Goal: Navigation & Orientation: Find specific page/section

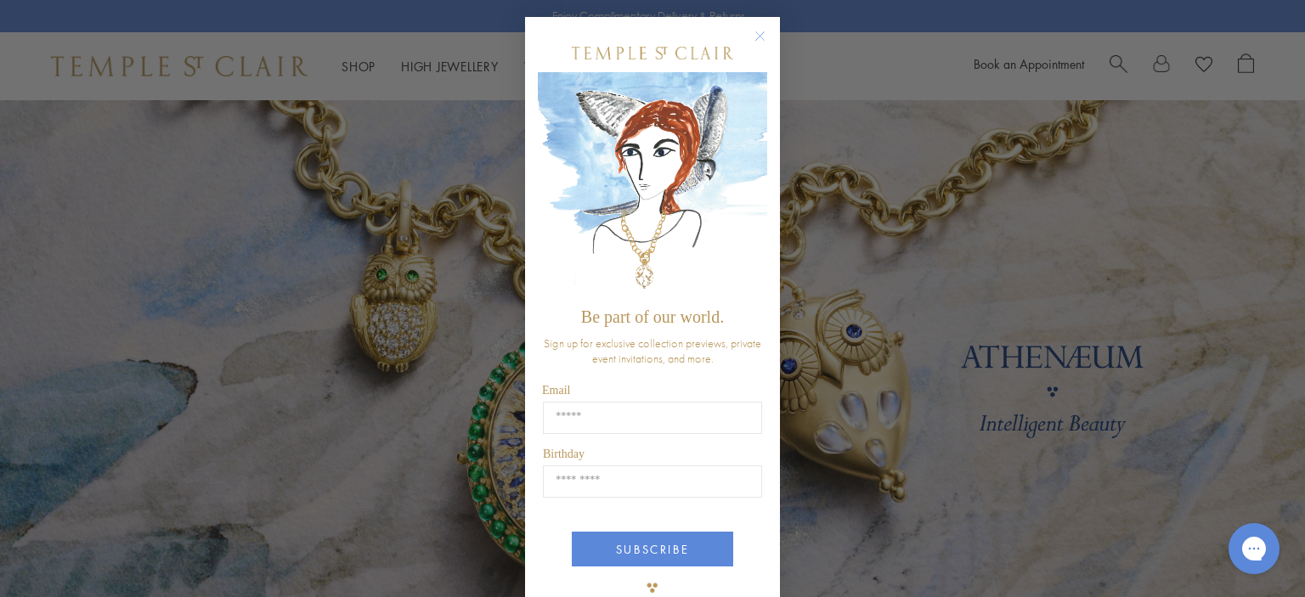
click at [754, 29] on circle "Close dialog" at bounding box center [760, 36] width 20 height 20
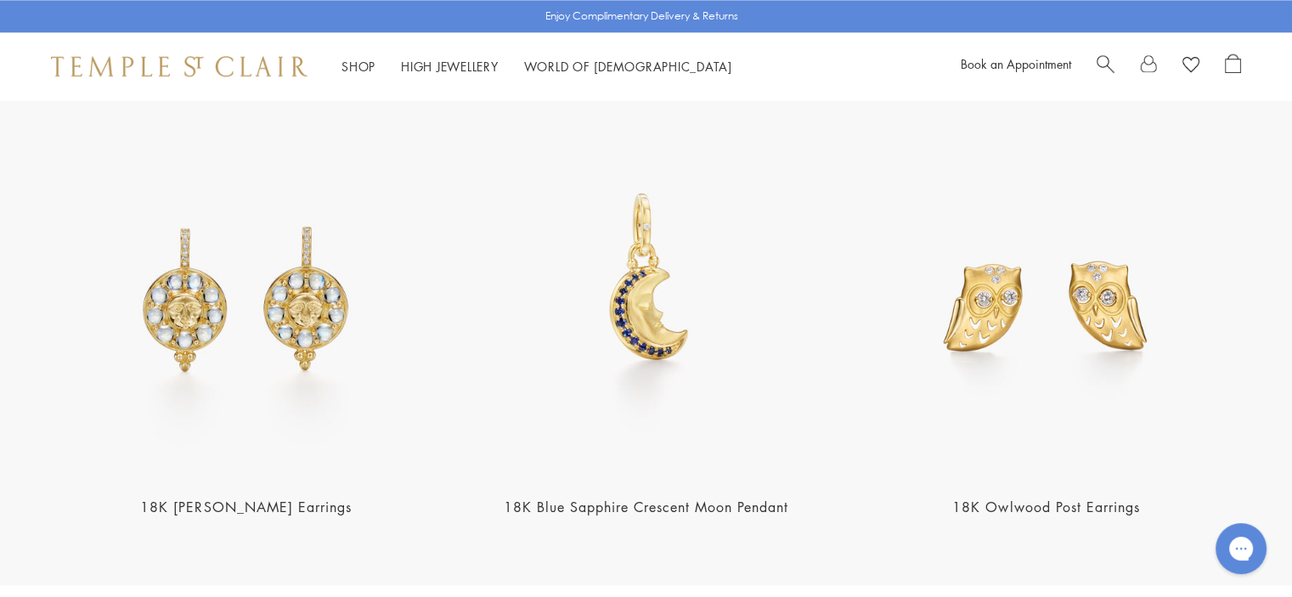
scroll to position [2293, 0]
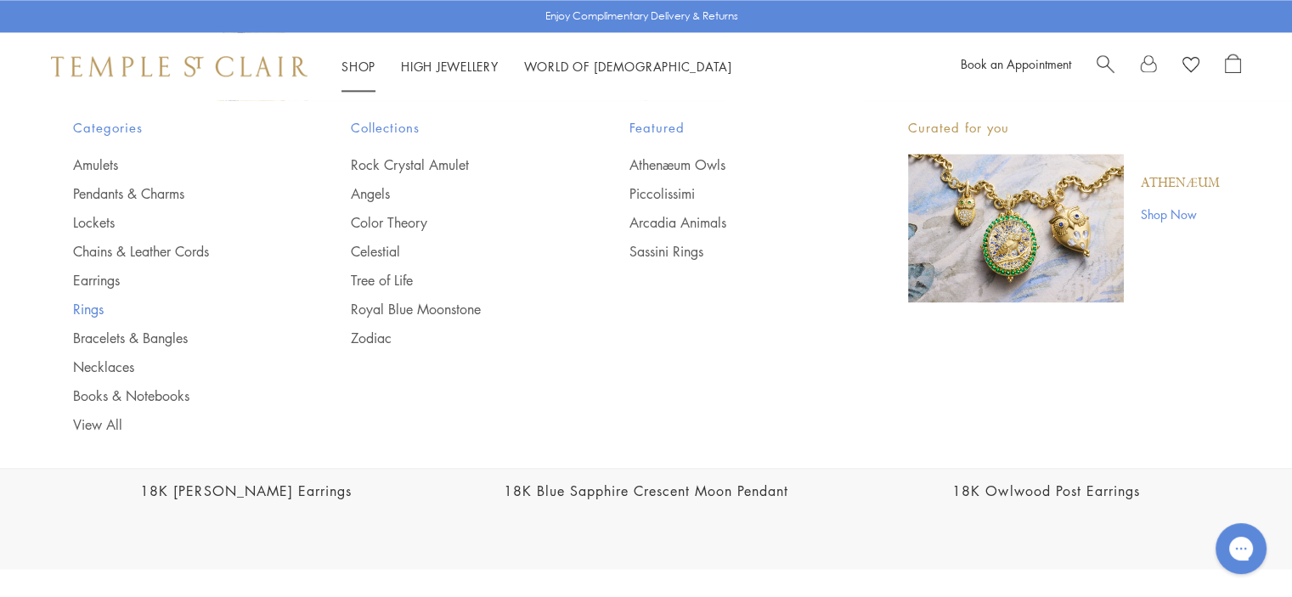
click at [93, 308] on link "Rings" at bounding box center [178, 309] width 211 height 19
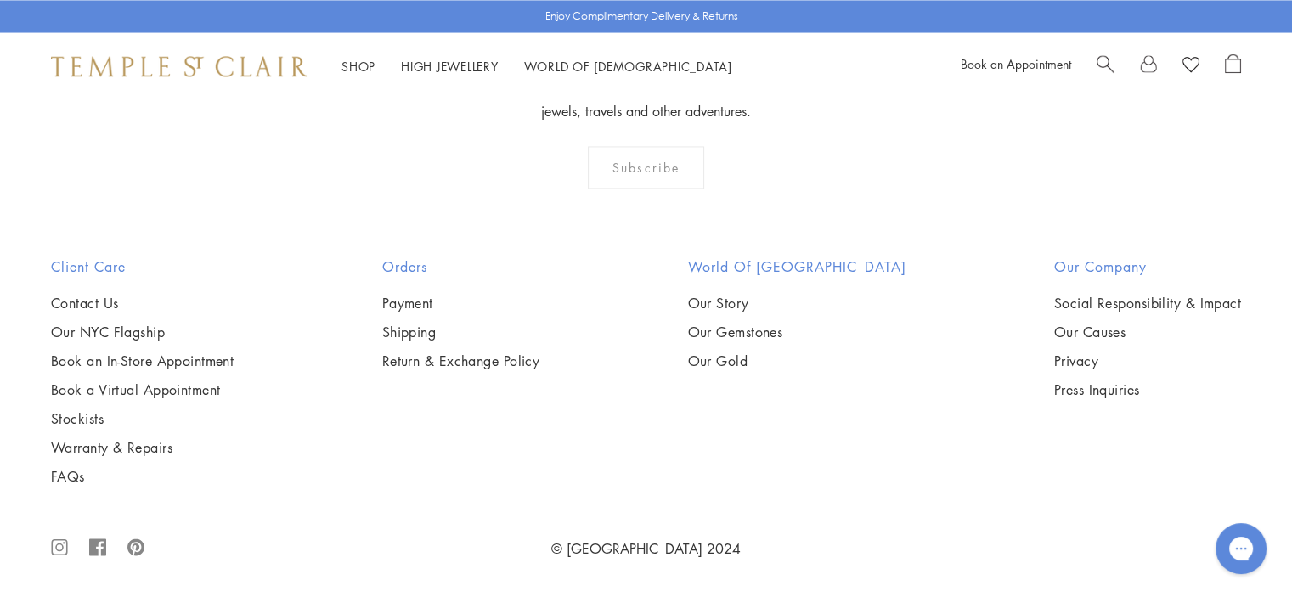
scroll to position [7899, 0]
